Goal: Information Seeking & Learning: Learn about a topic

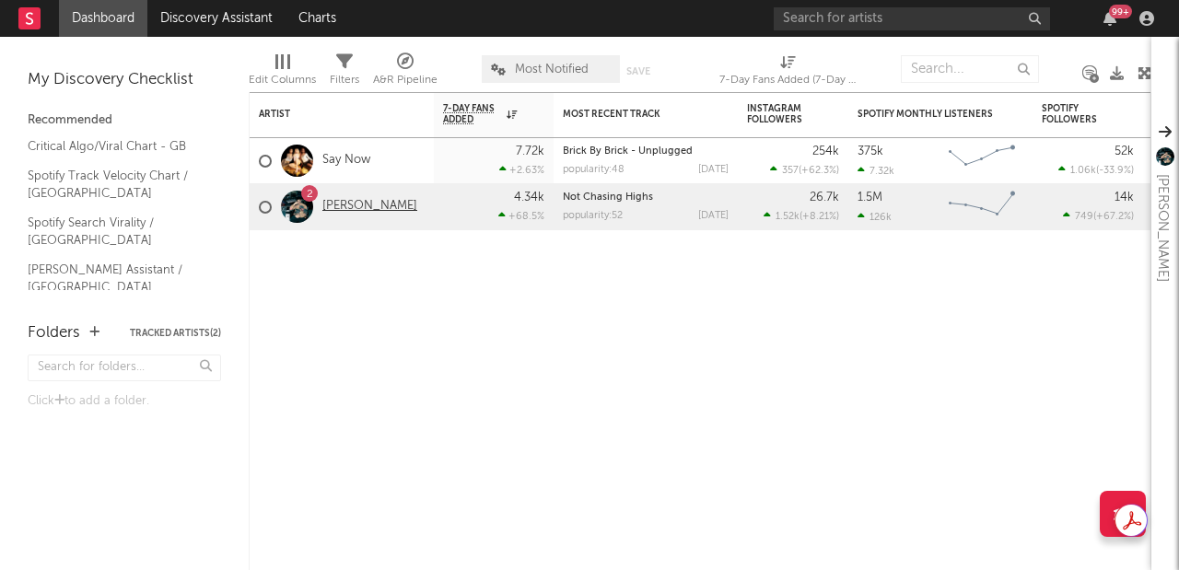
click at [331, 205] on link "[PERSON_NAME]" at bounding box center [370, 207] width 95 height 16
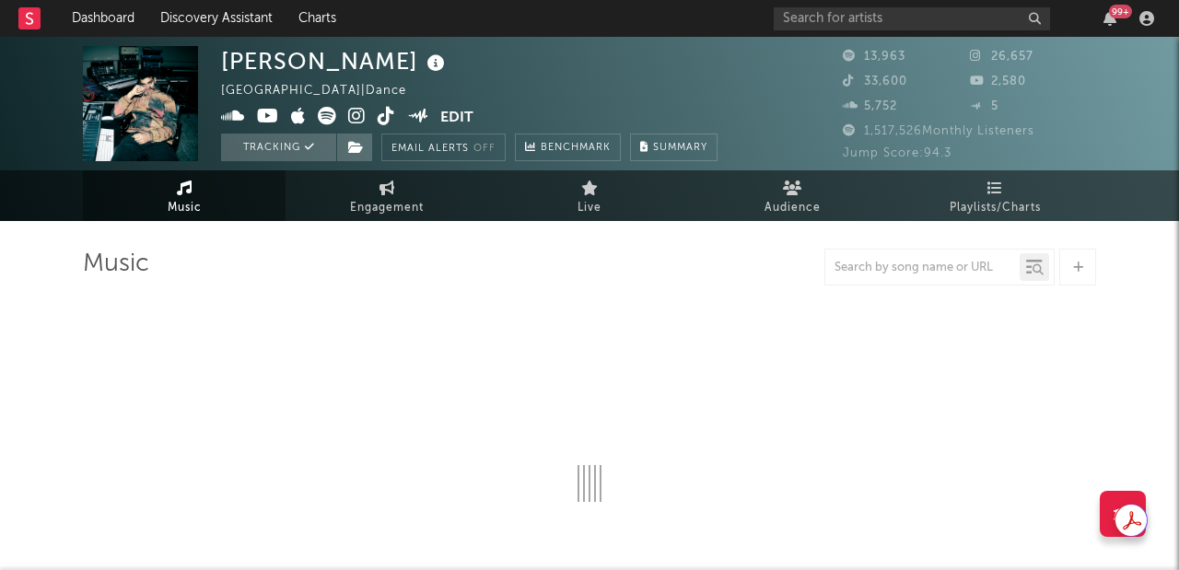
select select "6m"
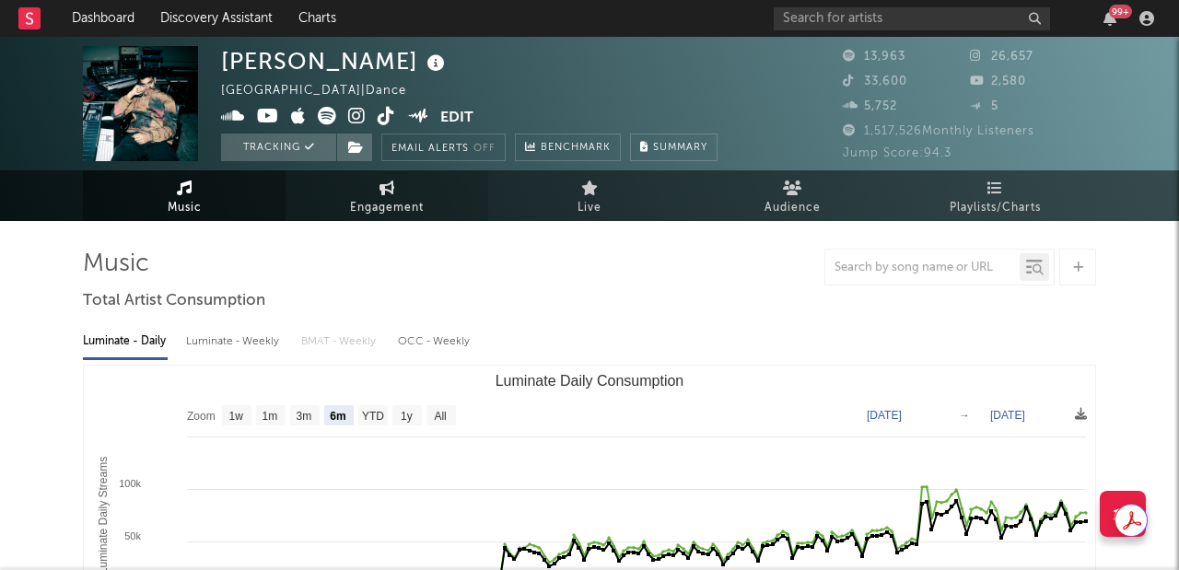
click at [407, 215] on span "Engagement" at bounding box center [387, 208] width 74 height 22
select select "1w"
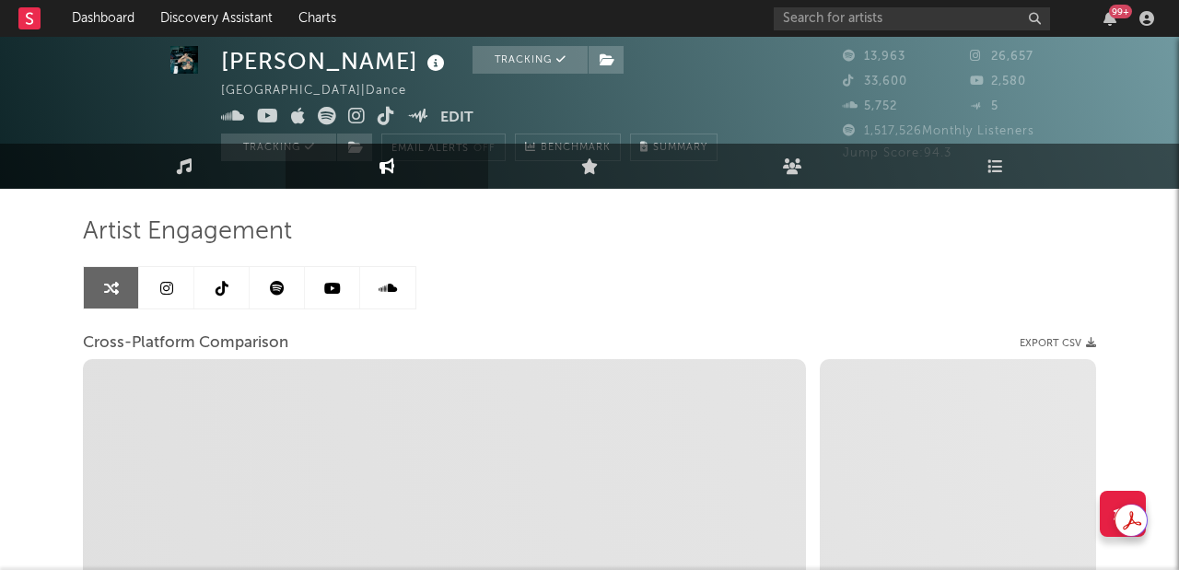
scroll to position [43, 0]
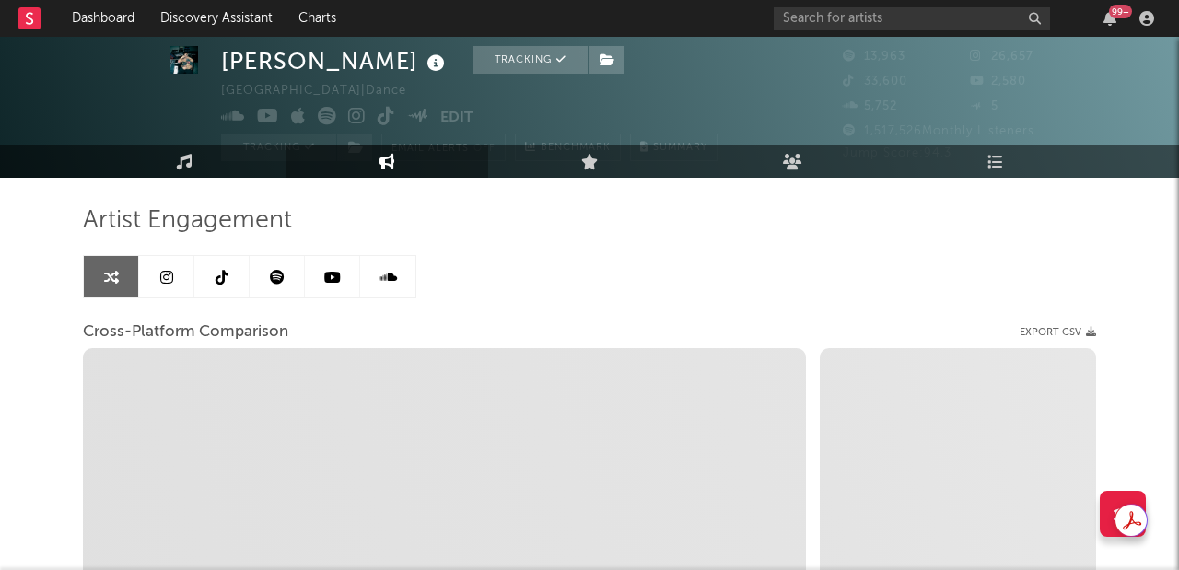
click at [164, 270] on icon at bounding box center [166, 277] width 13 height 15
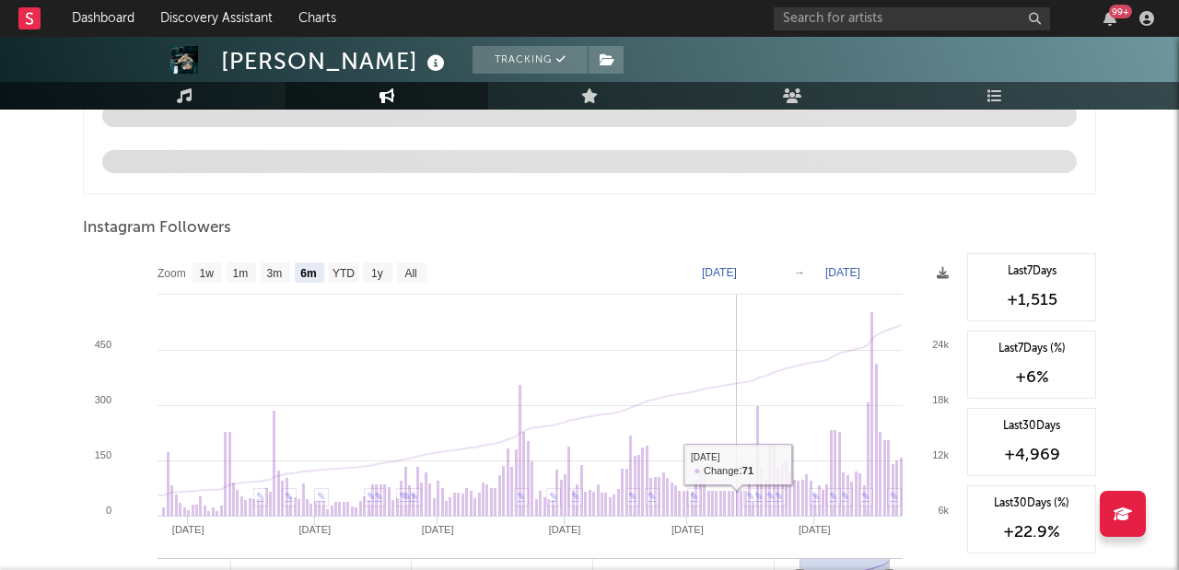
scroll to position [2003, 0]
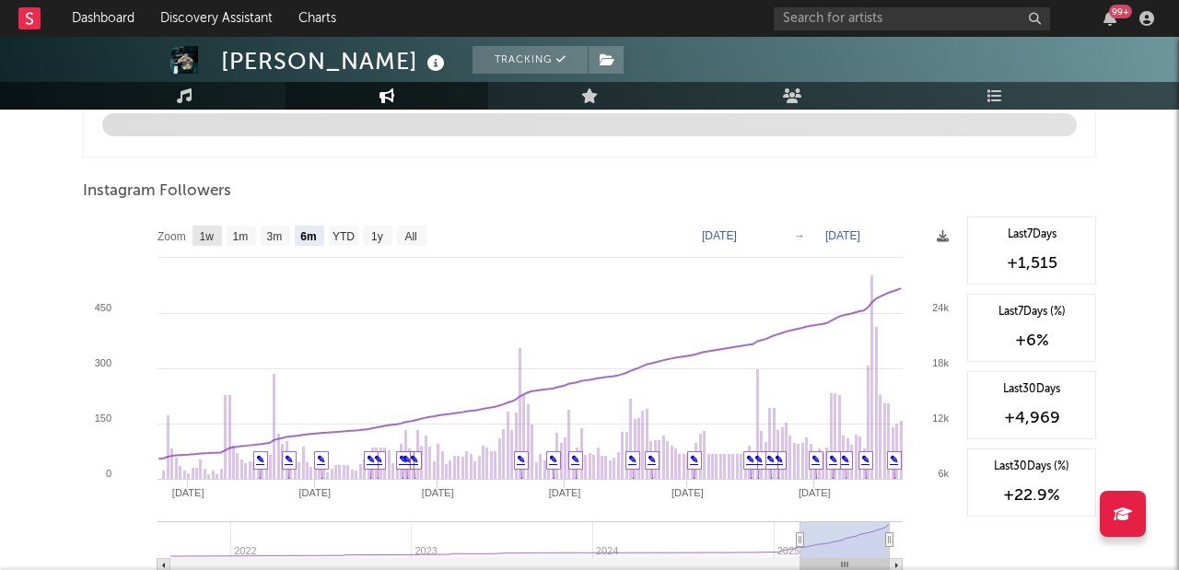
click at [214, 235] on text "1w" at bounding box center [207, 236] width 15 height 13
select select "1w"
type input "[DATE]"
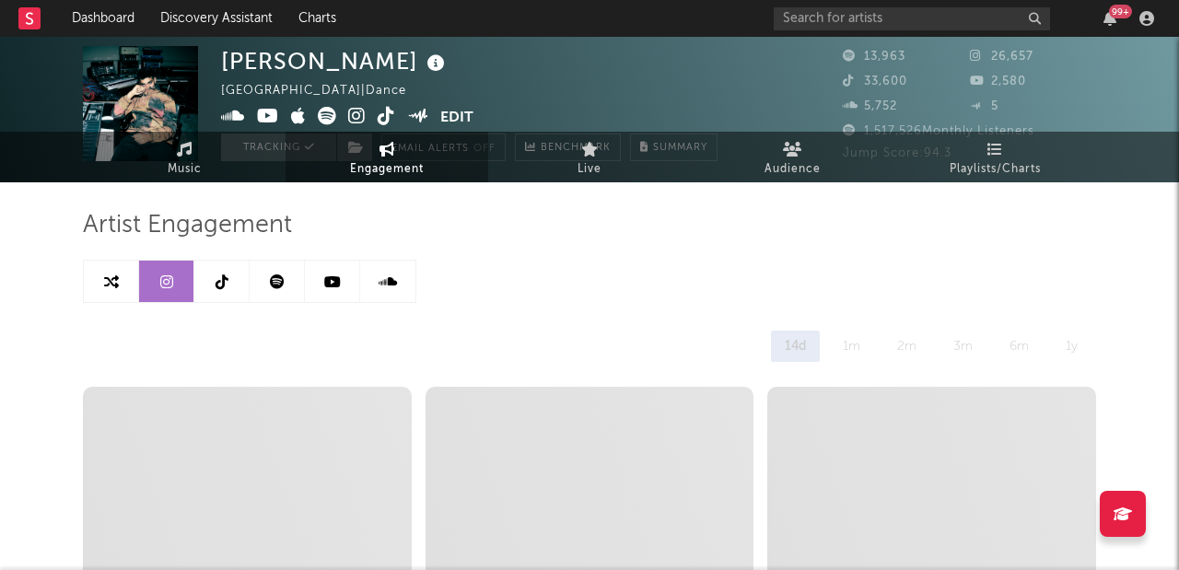
scroll to position [0, 0]
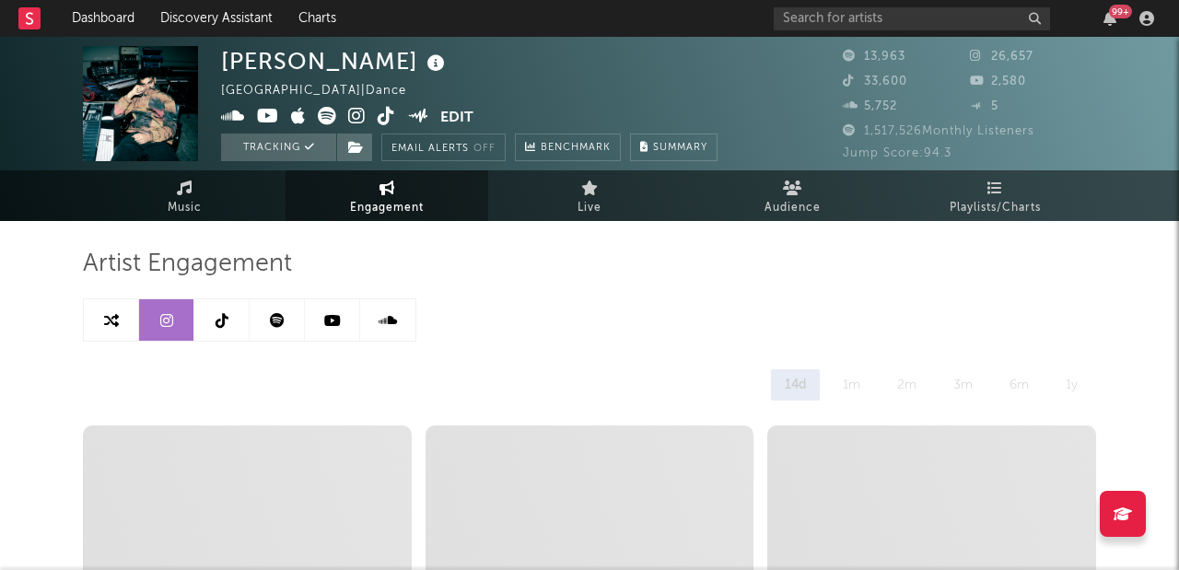
click at [228, 324] on link at bounding box center [221, 319] width 55 height 41
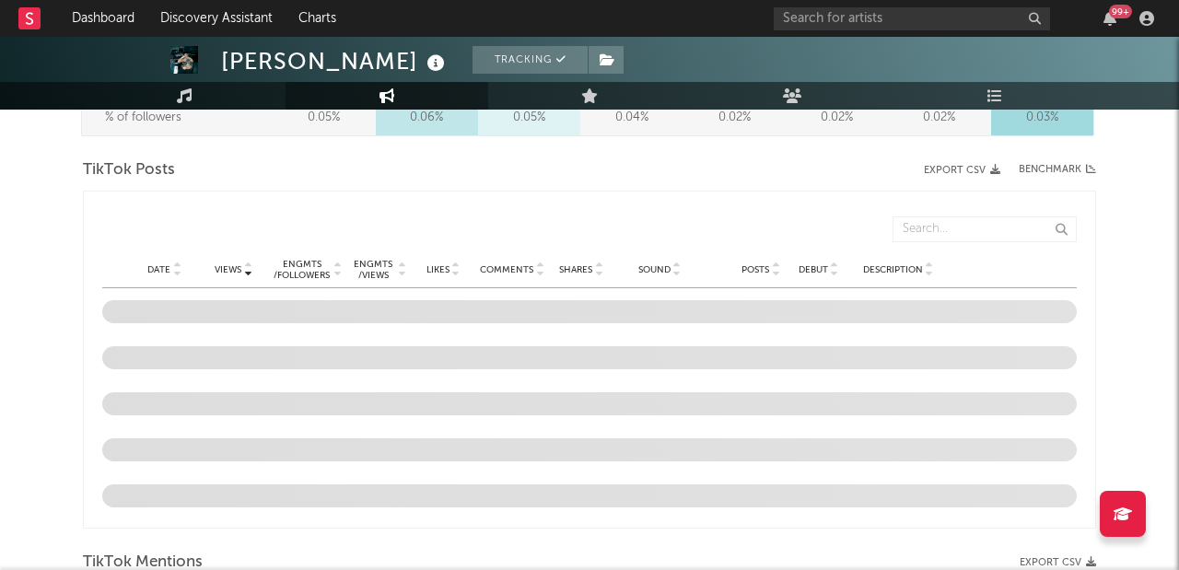
scroll to position [891, 0]
select select "6m"
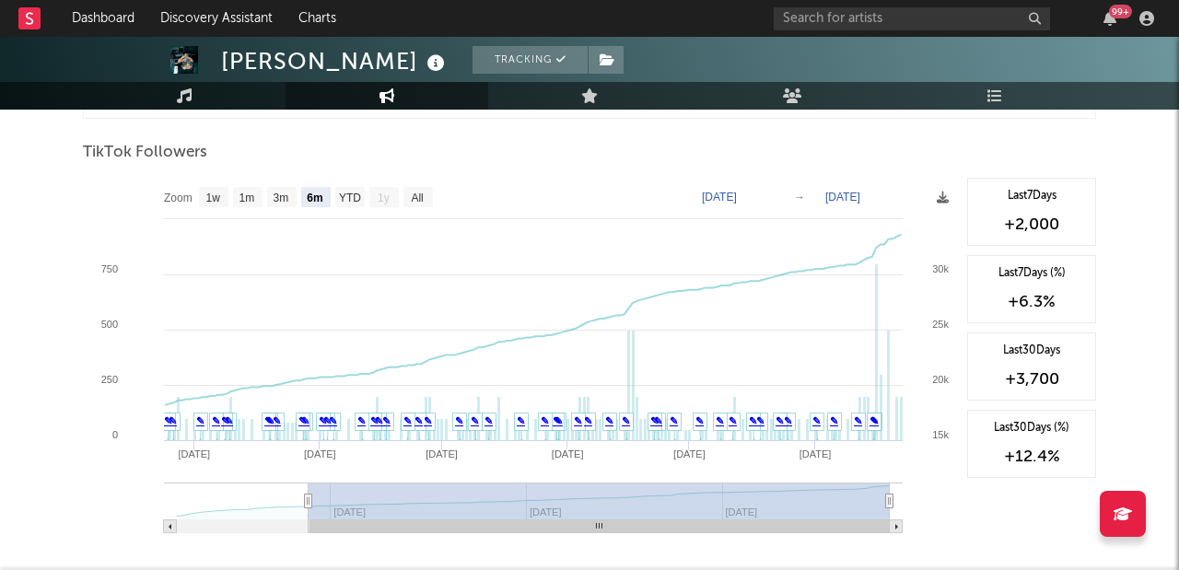
scroll to position [1620, 0]
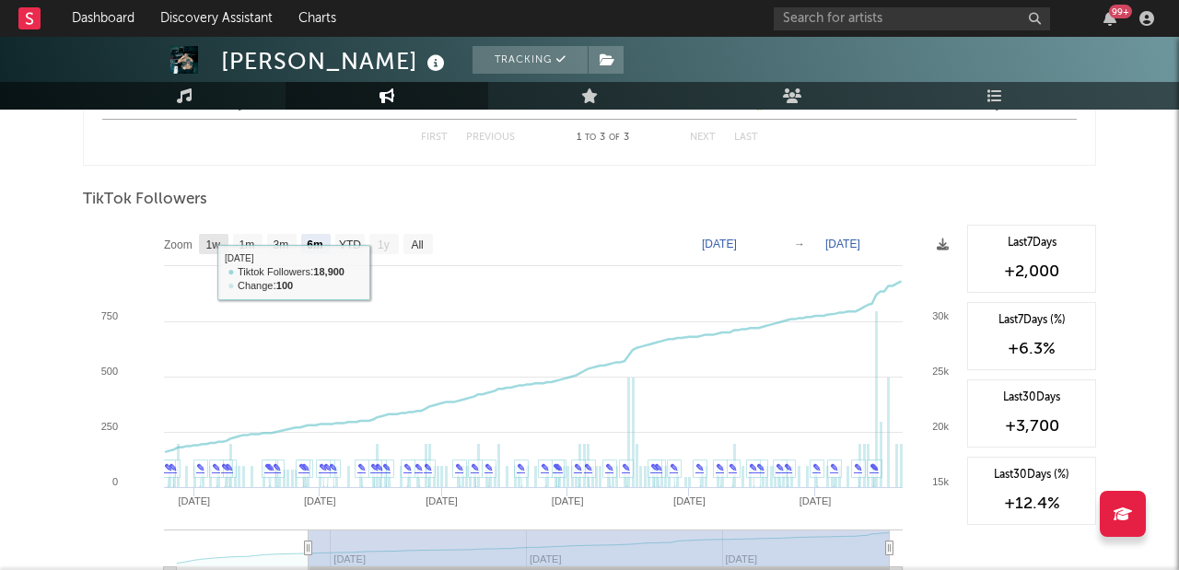
click at [207, 239] on text "1w" at bounding box center [213, 245] width 15 height 13
select select "1w"
type input "[DATE]"
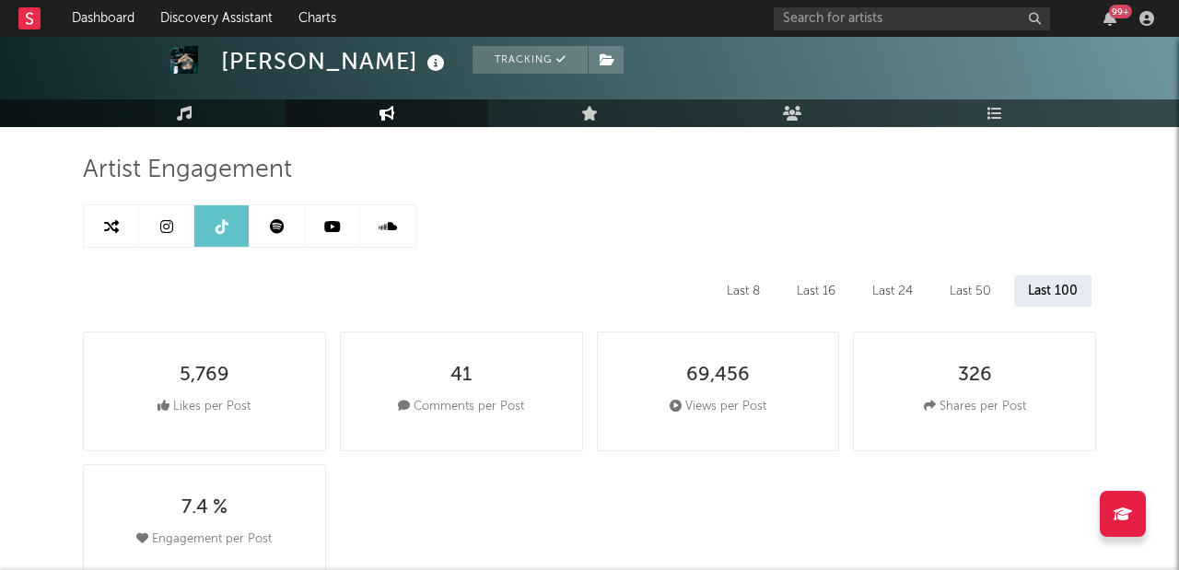
scroll to position [0, 0]
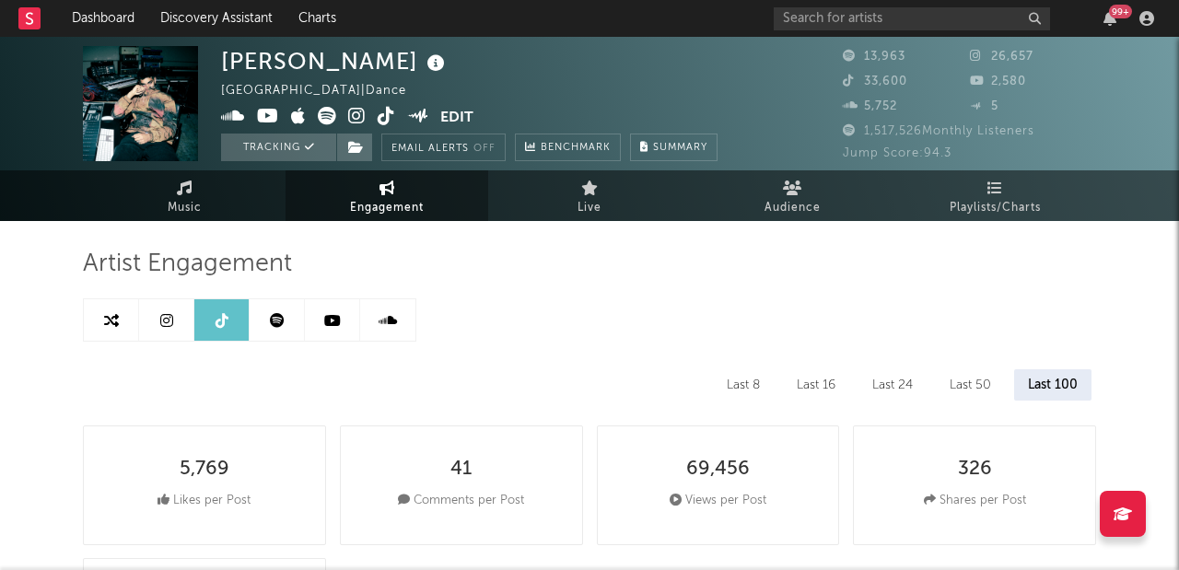
click at [335, 321] on icon at bounding box center [332, 320] width 17 height 15
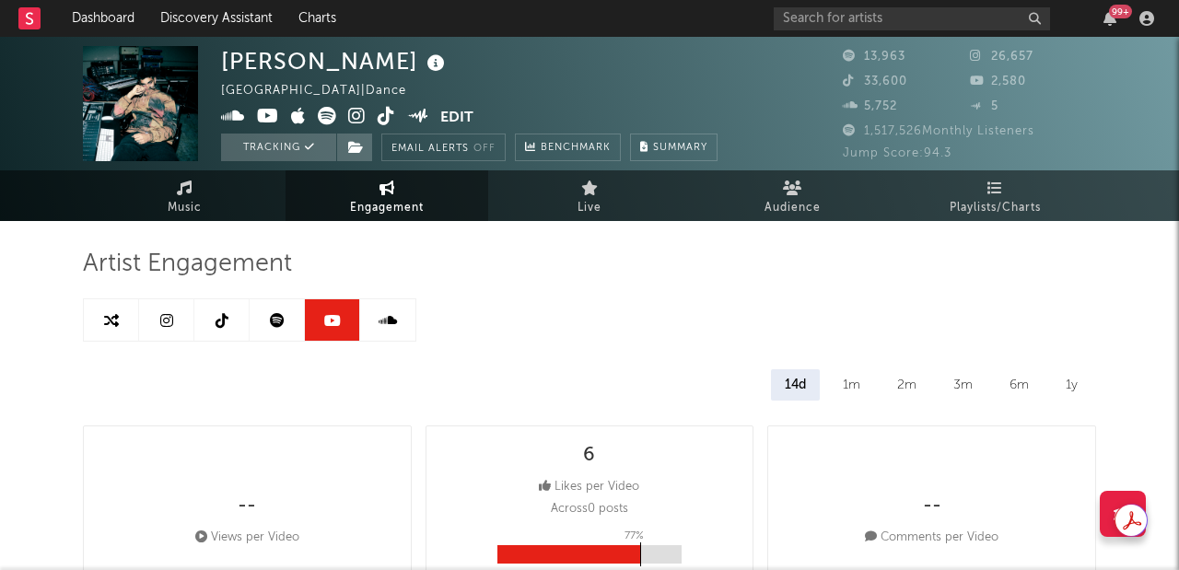
select select "6m"
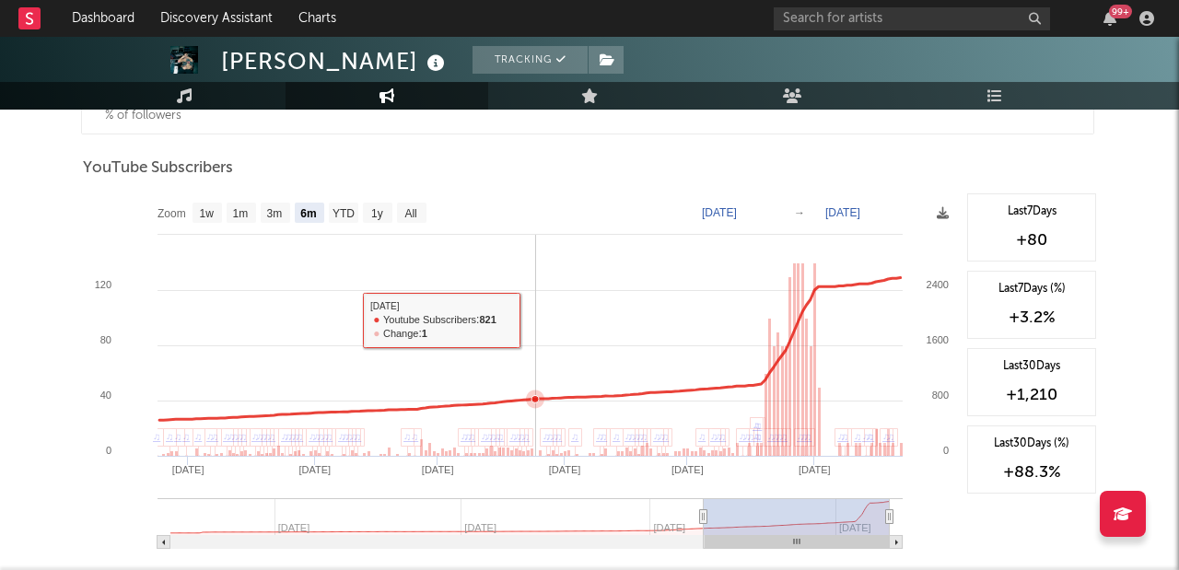
scroll to position [1487, 0]
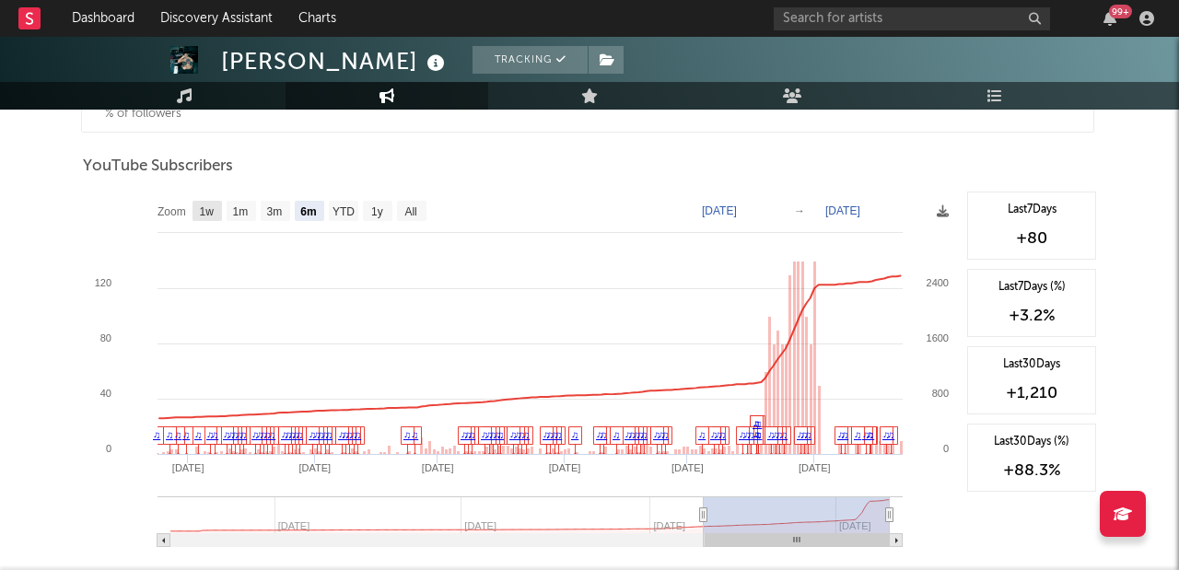
click at [202, 215] on text "1w" at bounding box center [207, 211] width 15 height 13
select select "1w"
type input "[DATE]"
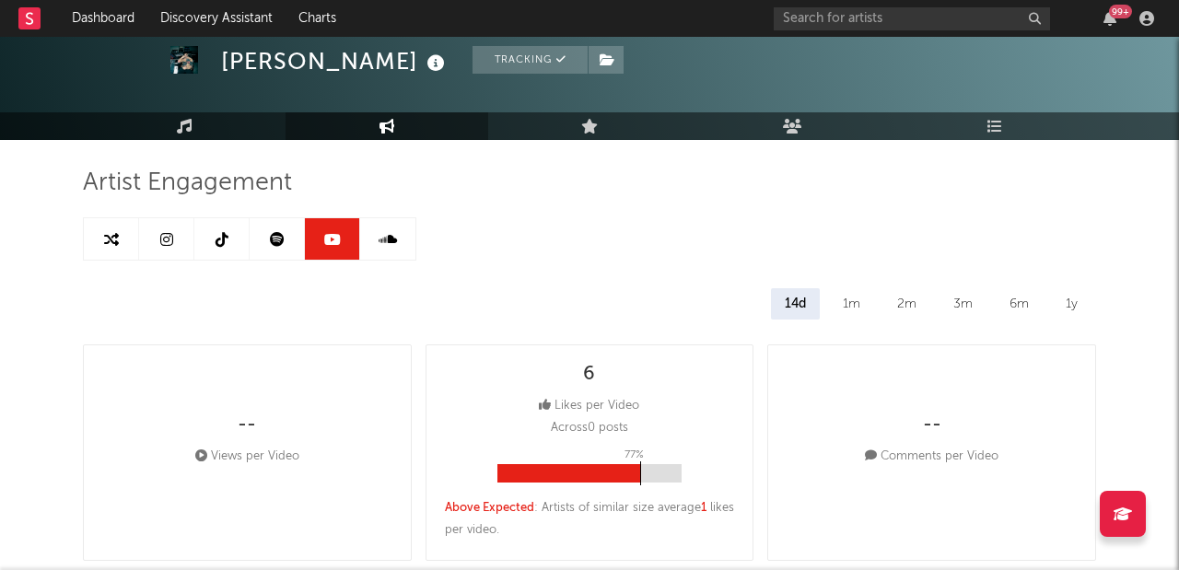
scroll to position [0, 0]
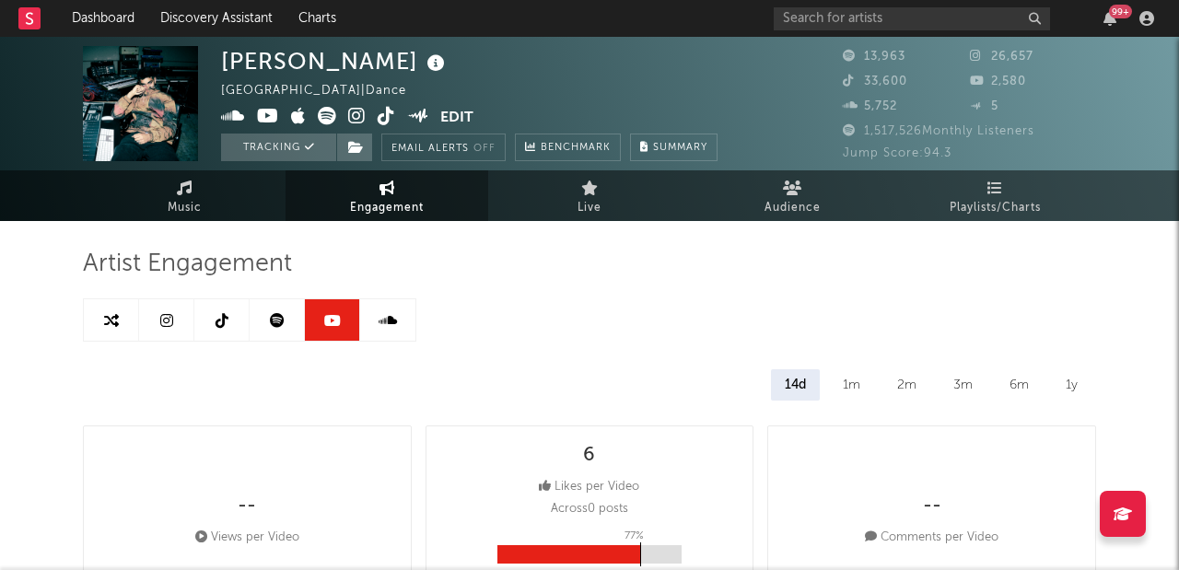
click at [264, 322] on link at bounding box center [277, 319] width 55 height 41
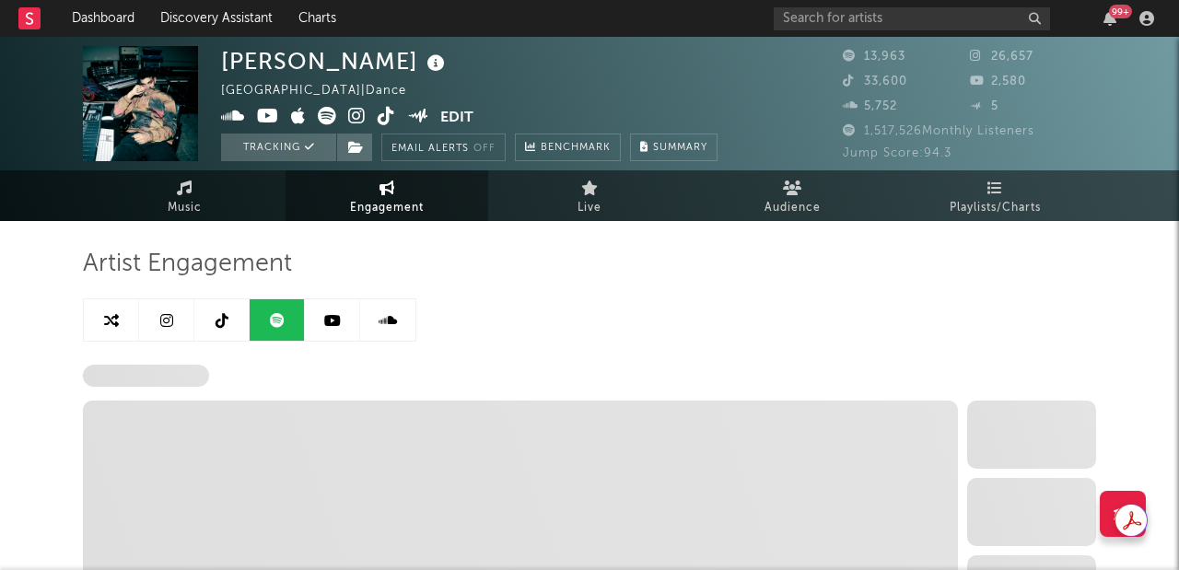
select select "6m"
select select "1w"
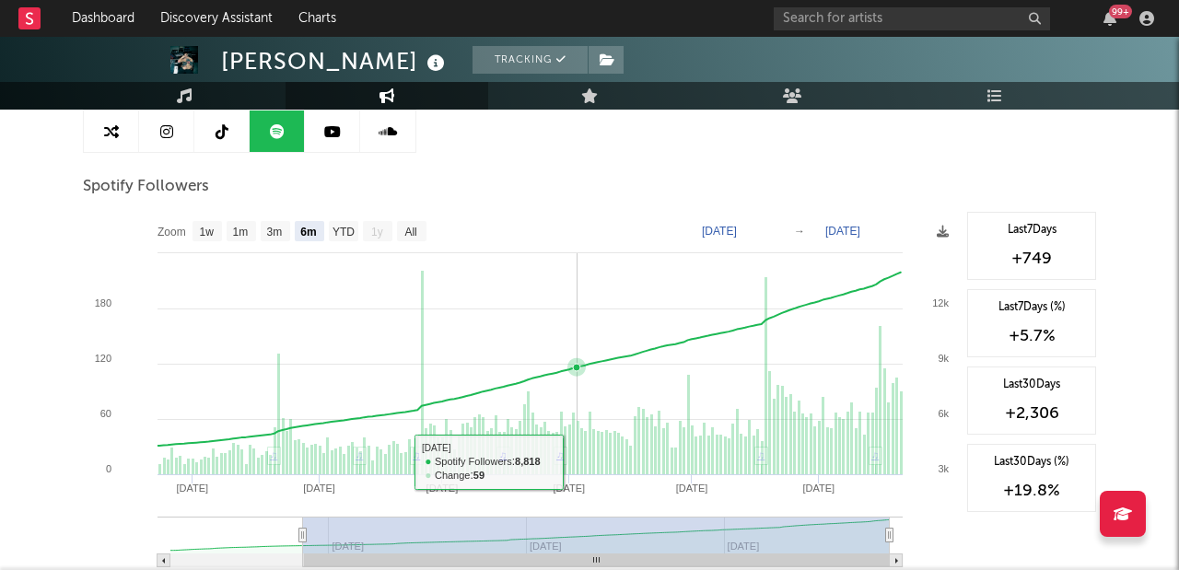
scroll to position [182, 0]
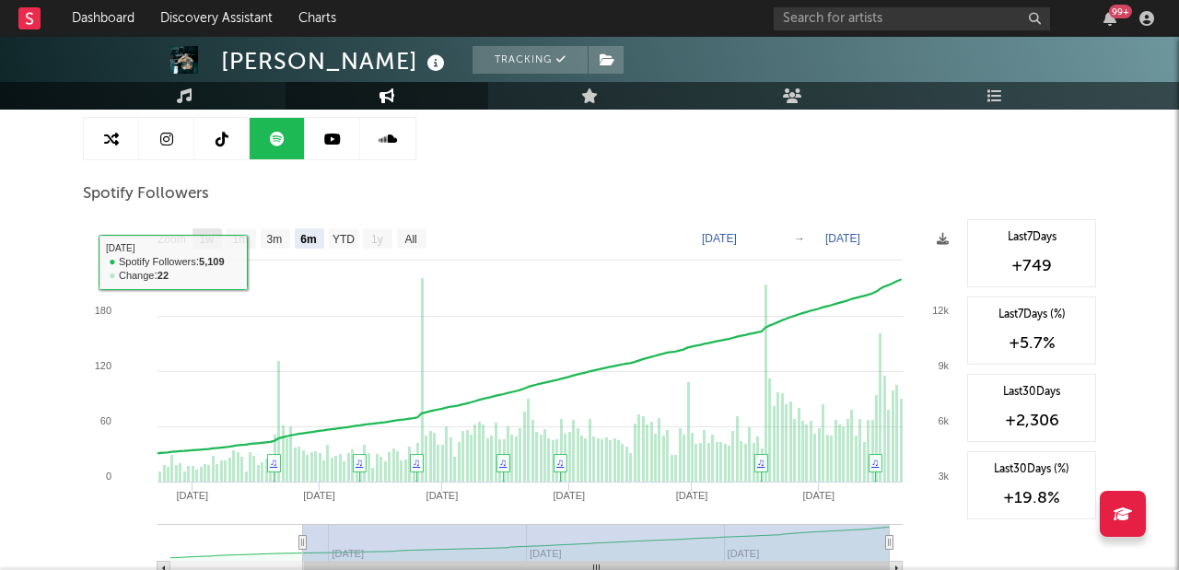
click at [202, 238] on text "1w" at bounding box center [207, 239] width 15 height 13
select select "1w"
type input "[DATE]"
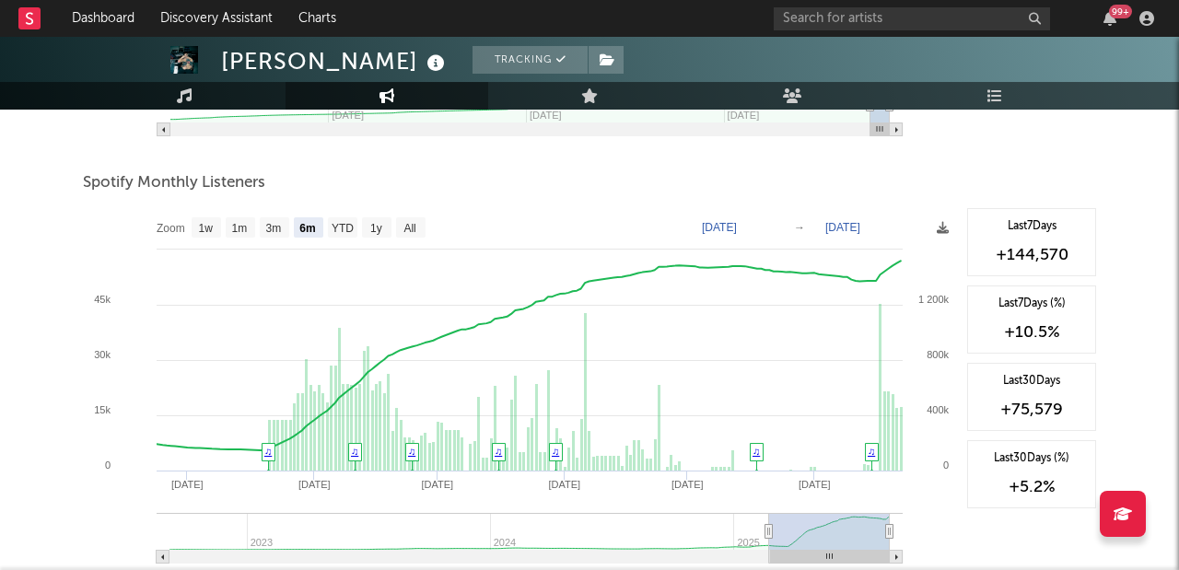
scroll to position [623, 0]
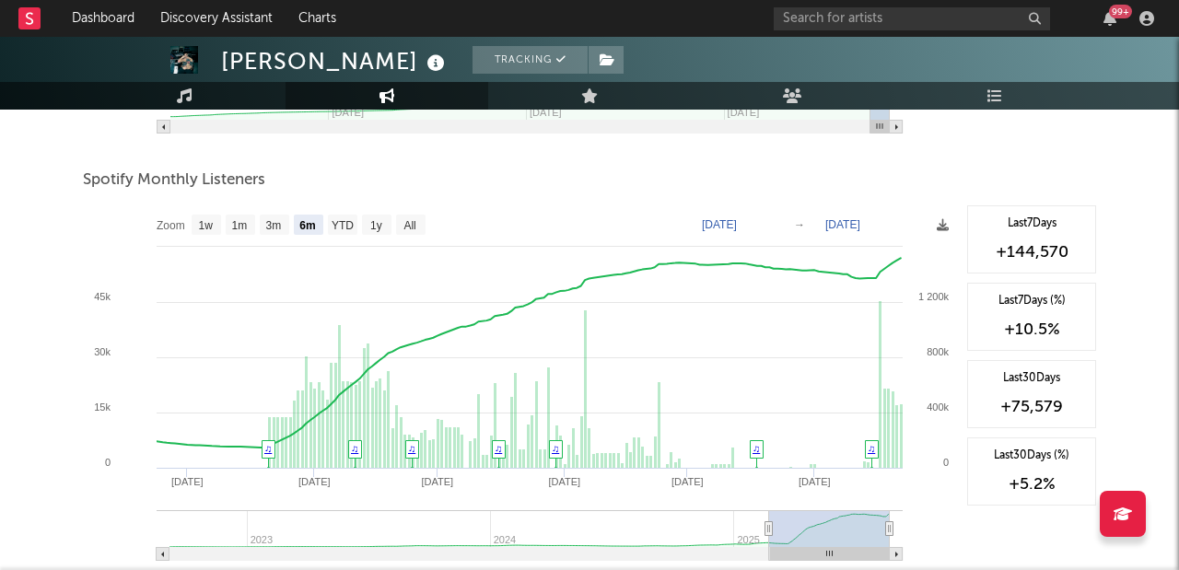
click at [906, 261] on rect at bounding box center [520, 389] width 875 height 369
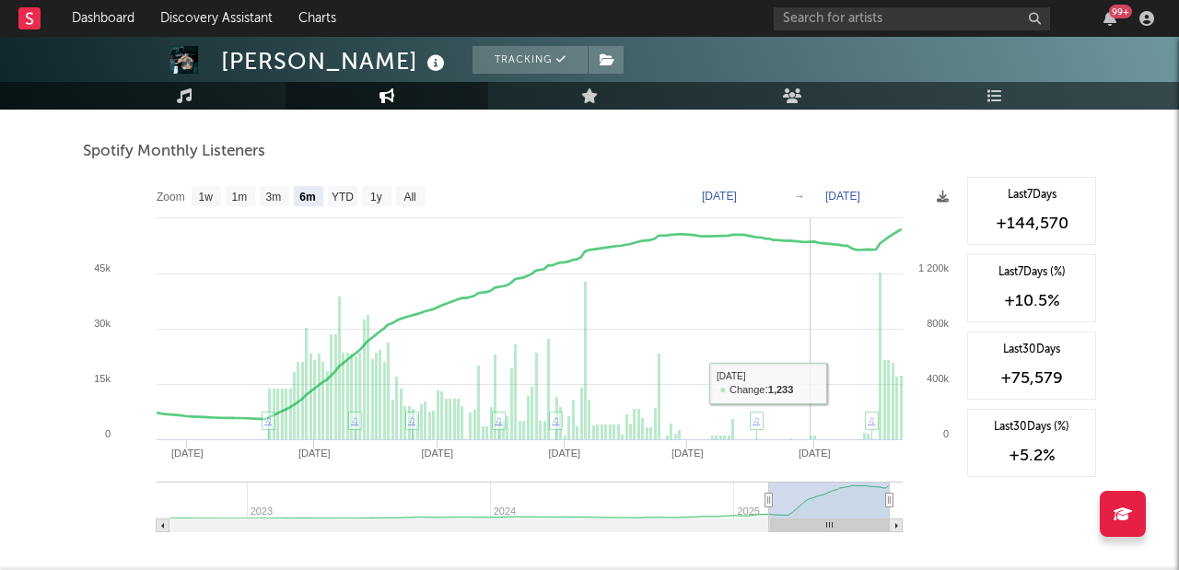
scroll to position [652, 0]
click at [210, 202] on text "1w" at bounding box center [206, 196] width 15 height 13
select select "1w"
type input "[DATE]"
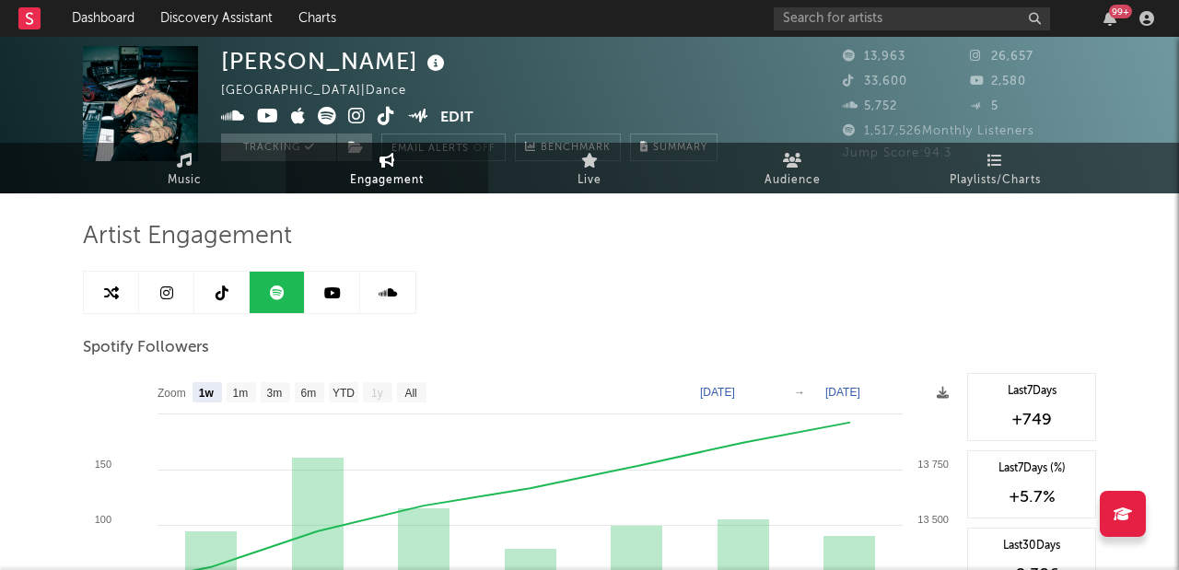
scroll to position [0, 0]
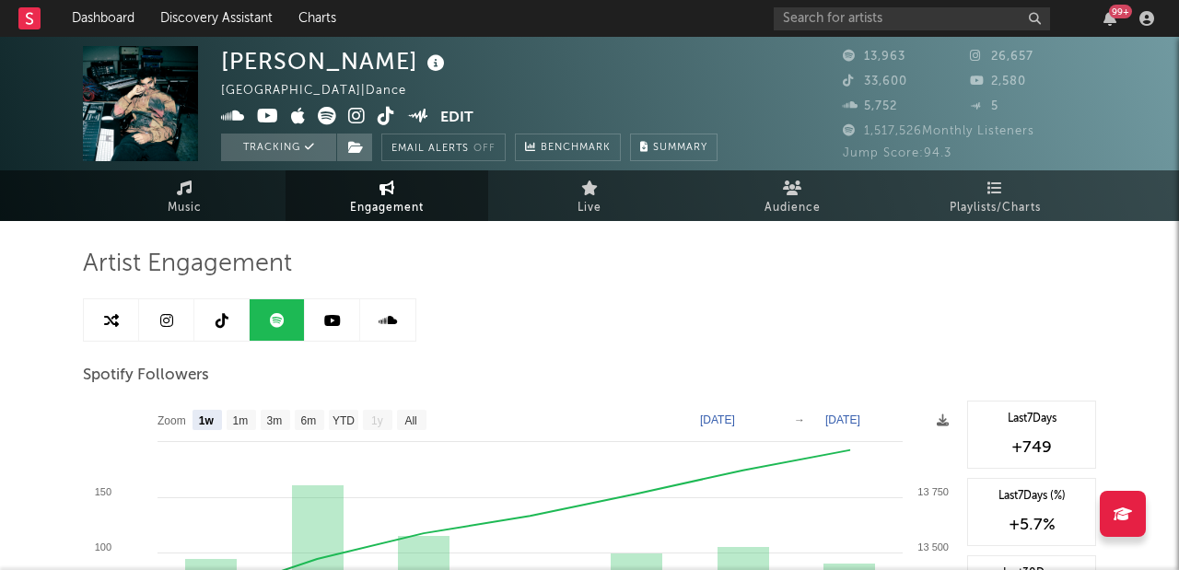
click at [406, 310] on link at bounding box center [387, 319] width 55 height 41
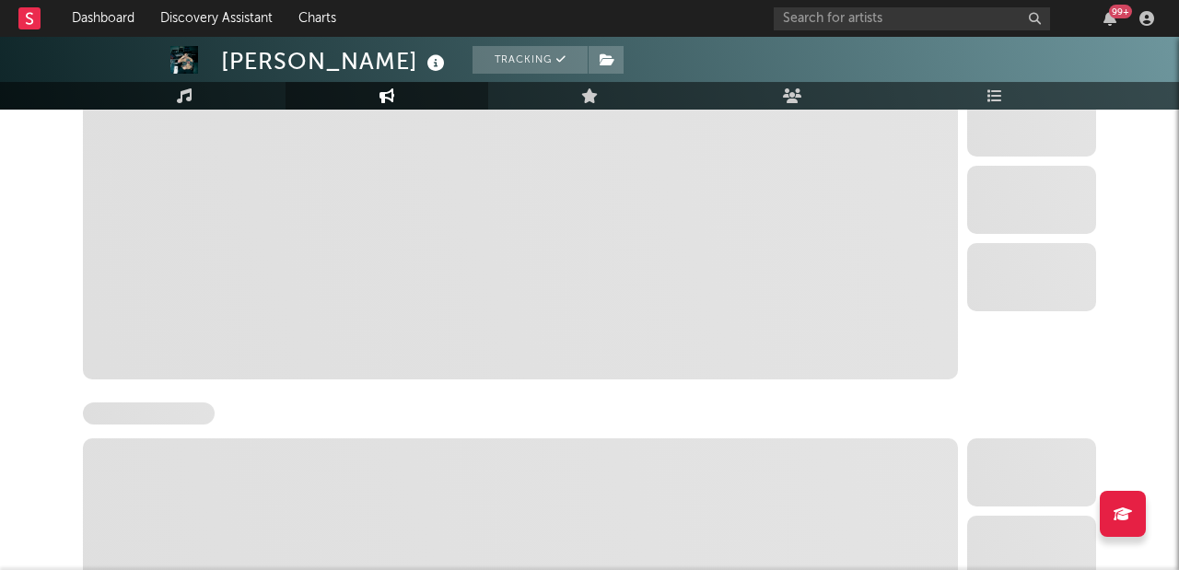
select select "6m"
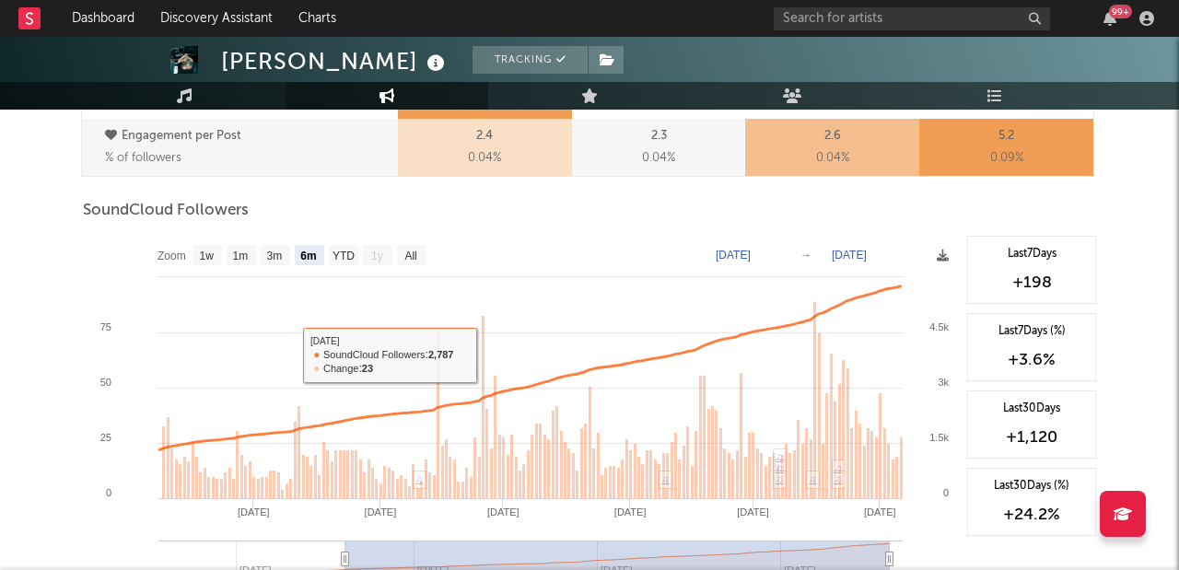
scroll to position [1035, 0]
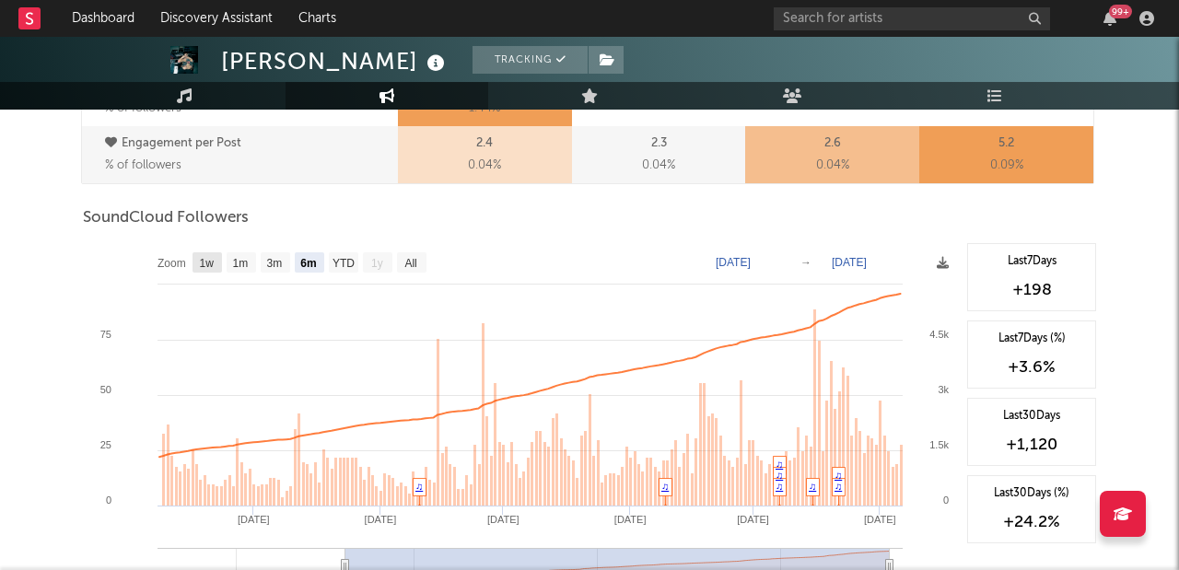
click at [208, 260] on text "1w" at bounding box center [207, 263] width 15 height 13
select select "1w"
type input "[DATE]"
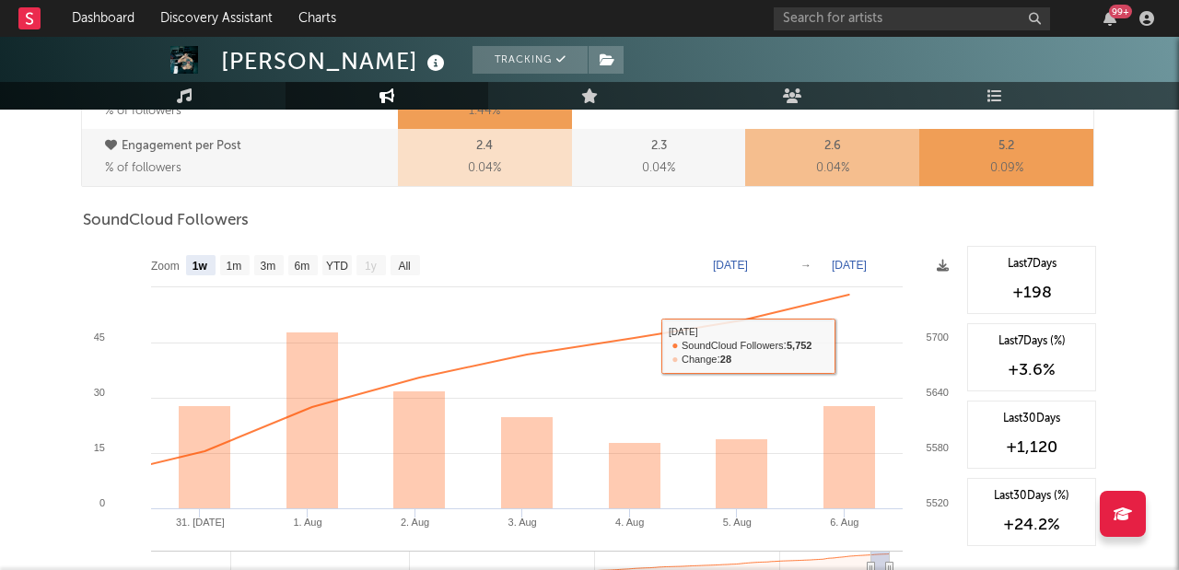
scroll to position [930, 0]
